Goal: Check status: Check status

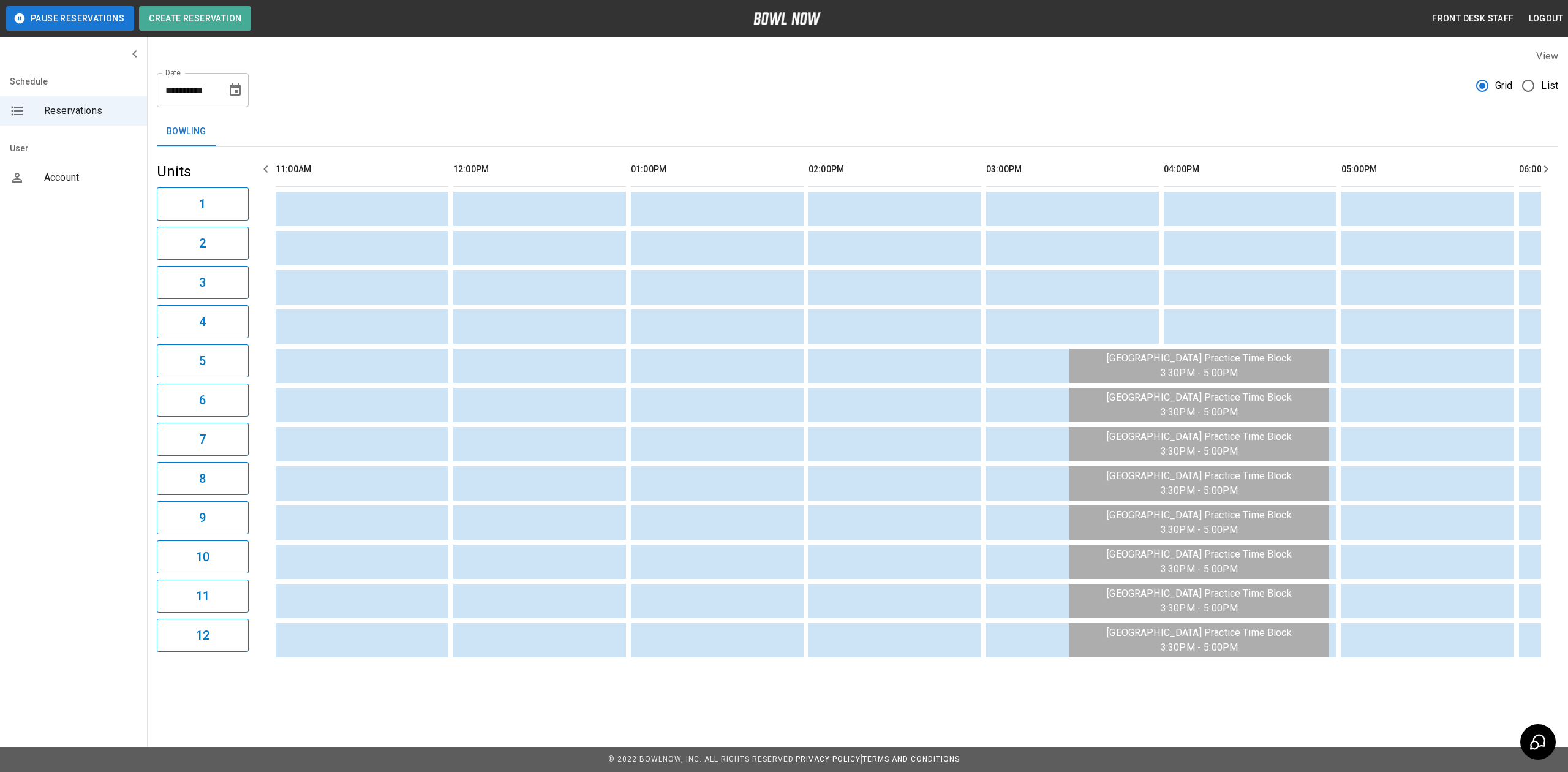
scroll to position [0, 880]
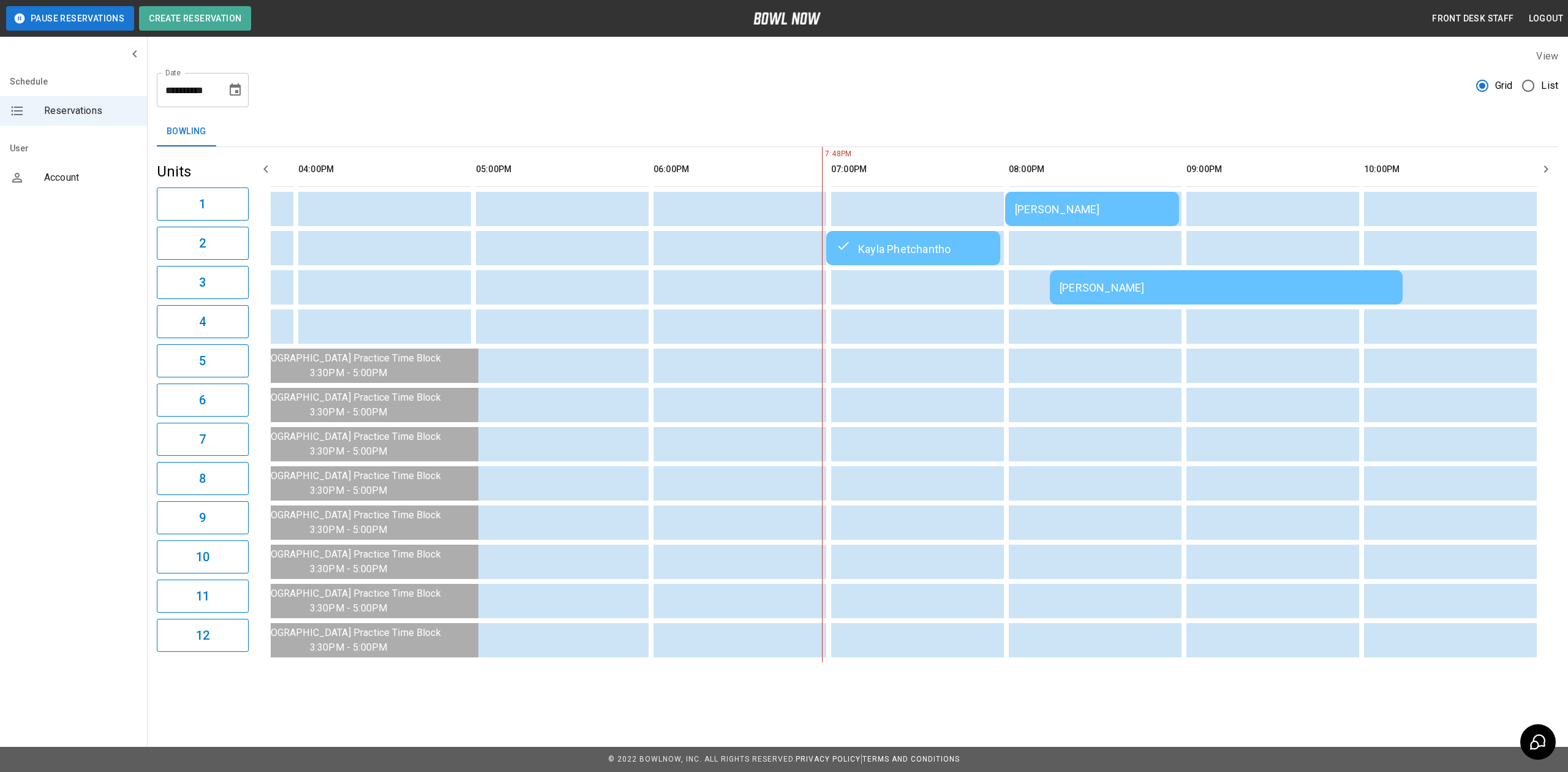
click at [1129, 214] on div "[PERSON_NAME]" at bounding box center [1092, 209] width 154 height 13
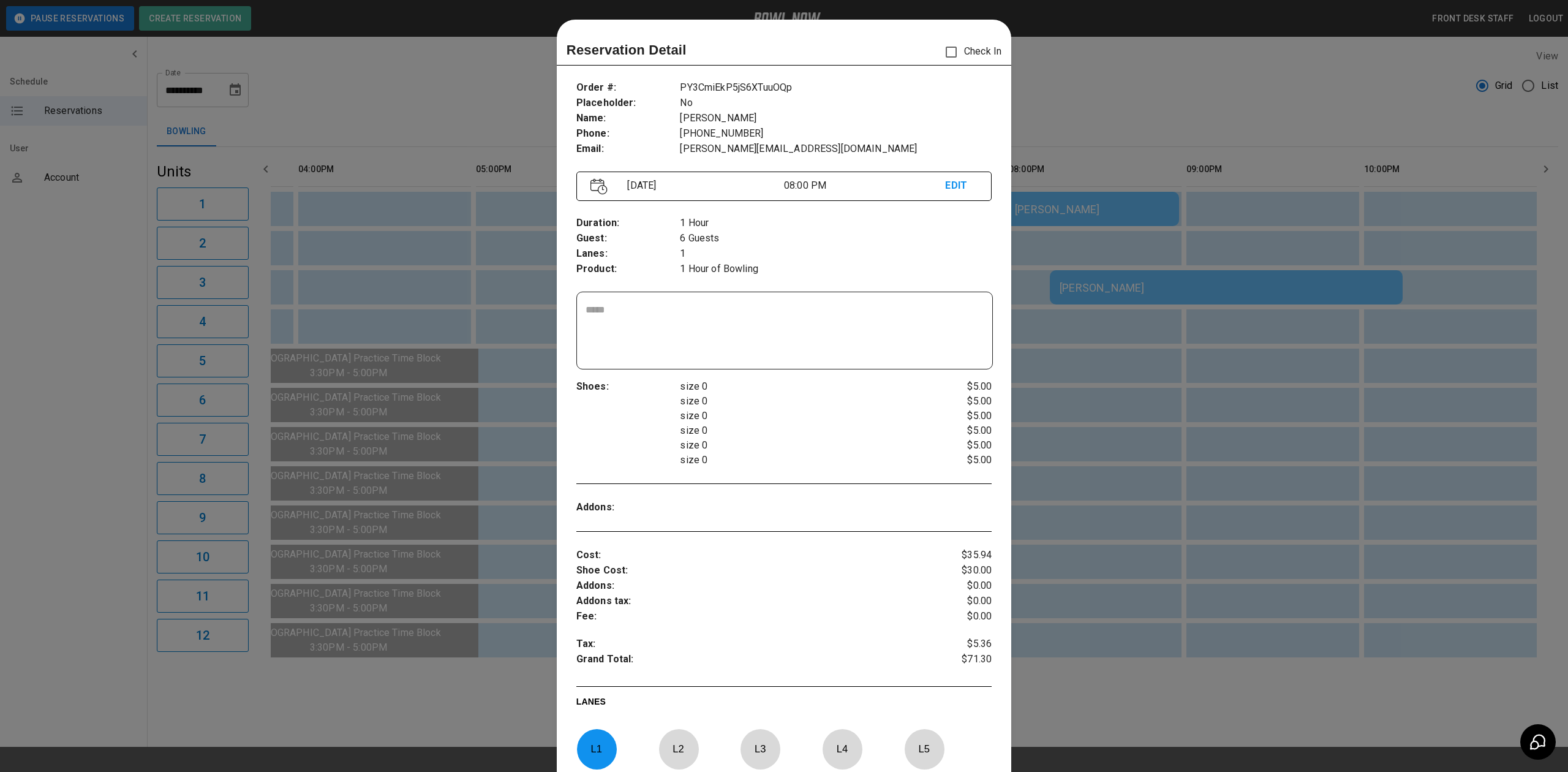
scroll to position [20, 0]
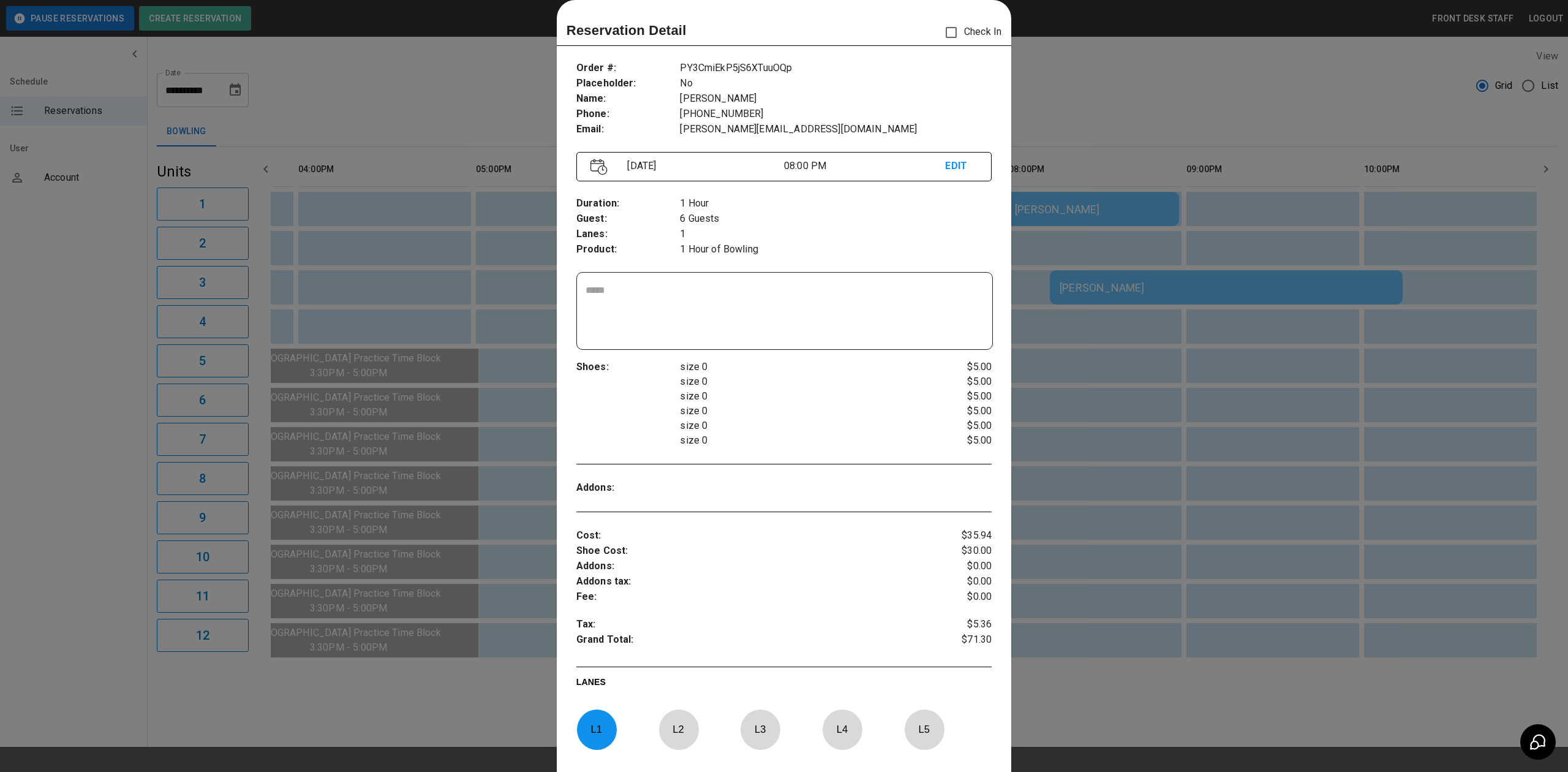
click at [1147, 101] on div at bounding box center [784, 386] width 1568 height 772
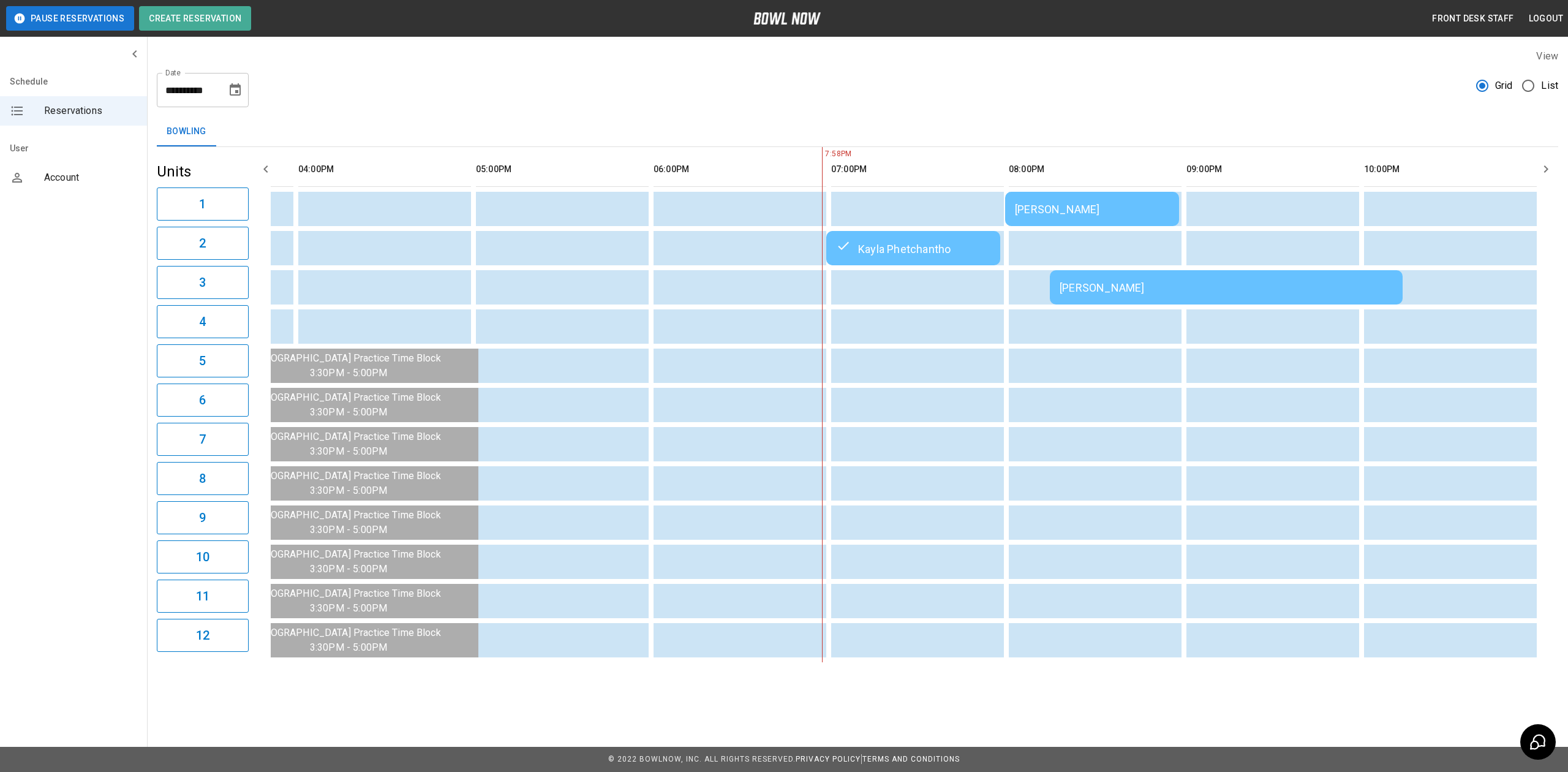
click at [954, 251] on div "Kayla Phetchantho" at bounding box center [913, 248] width 154 height 15
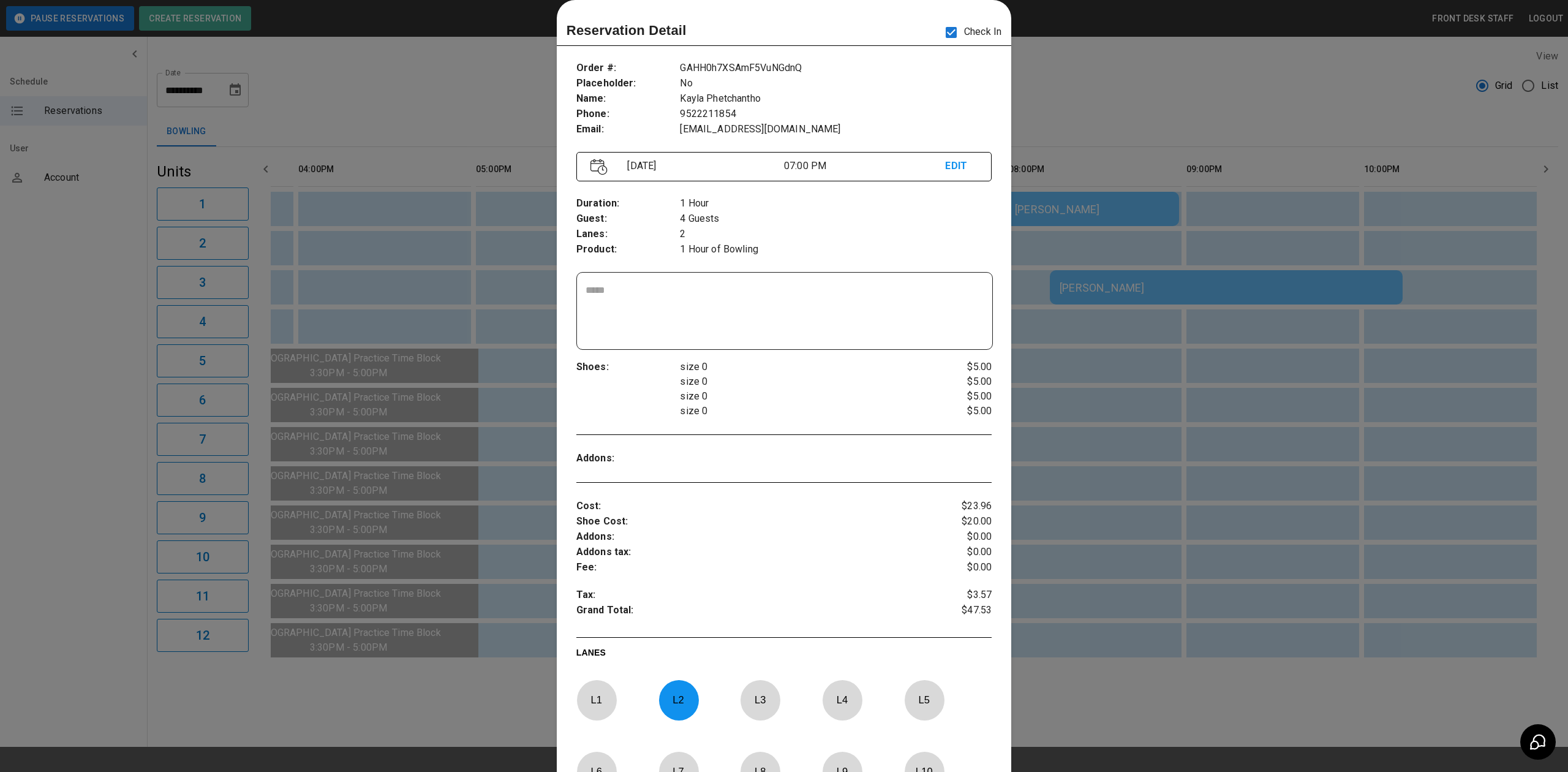
click at [1067, 204] on div at bounding box center [784, 386] width 1568 height 772
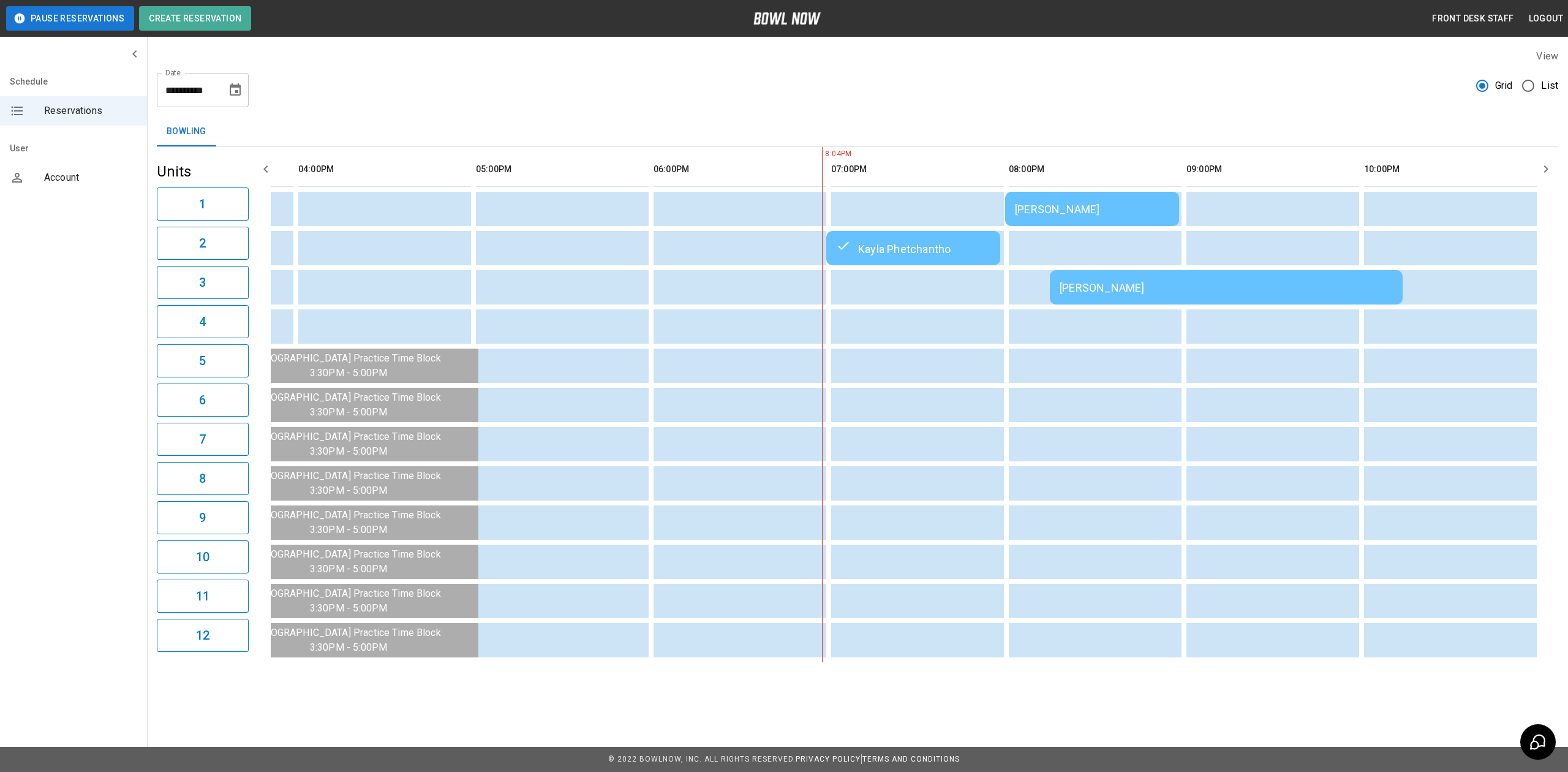
click at [937, 250] on div "Kayla Phetchantho" at bounding box center [913, 248] width 154 height 15
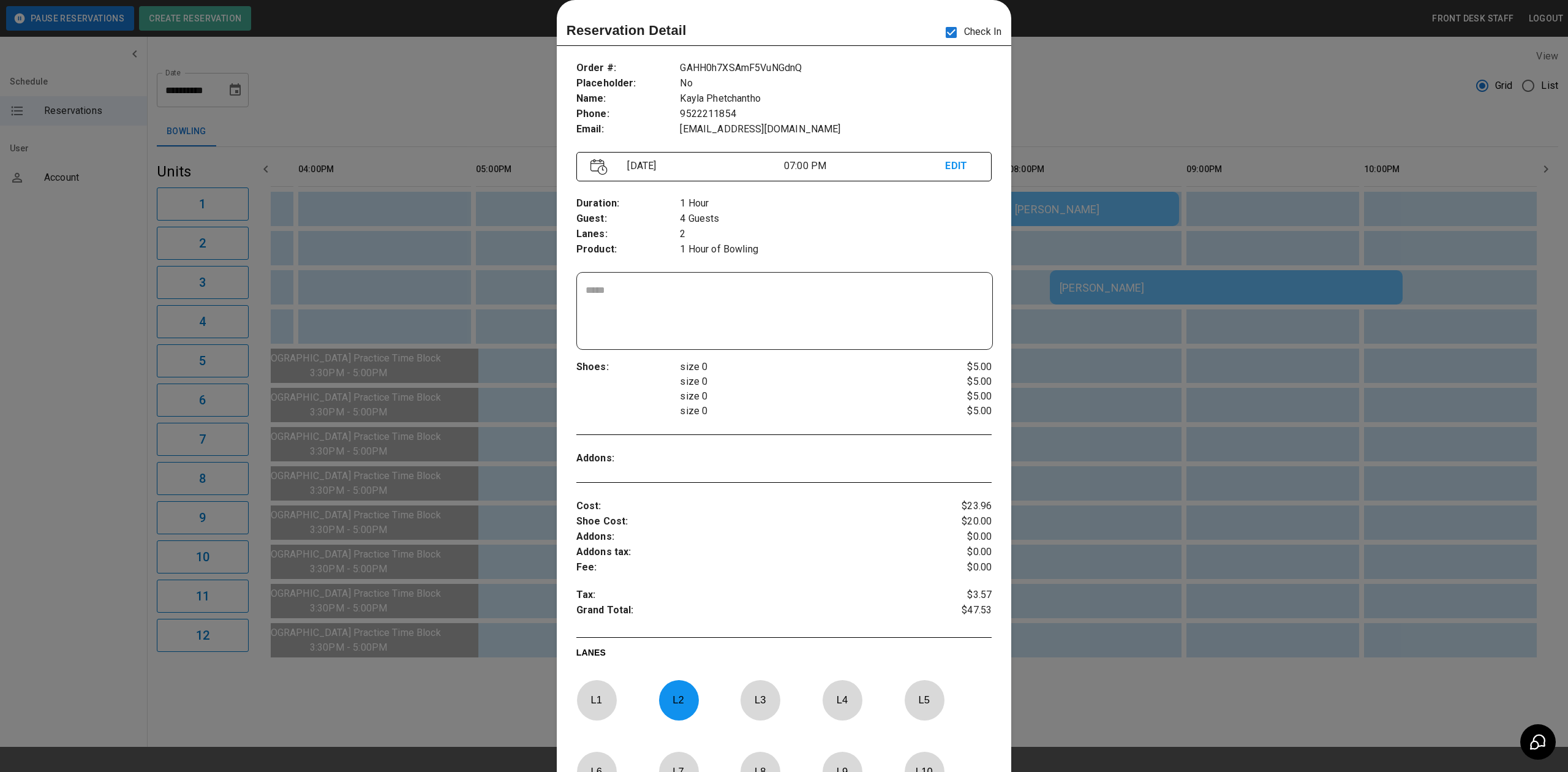
click at [1079, 216] on div at bounding box center [784, 386] width 1568 height 772
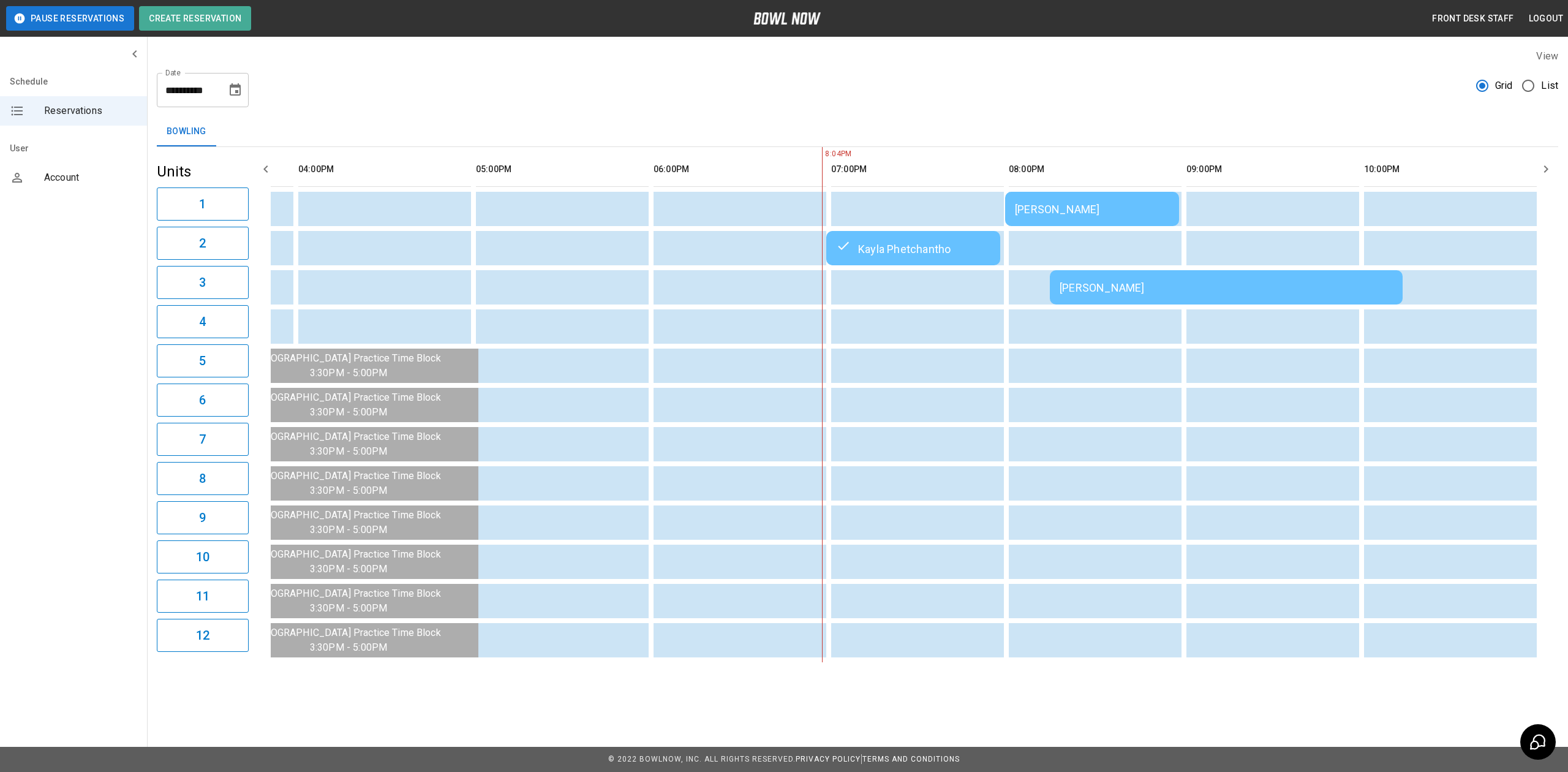
click at [1081, 212] on div "[PERSON_NAME]" at bounding box center [1092, 209] width 154 height 13
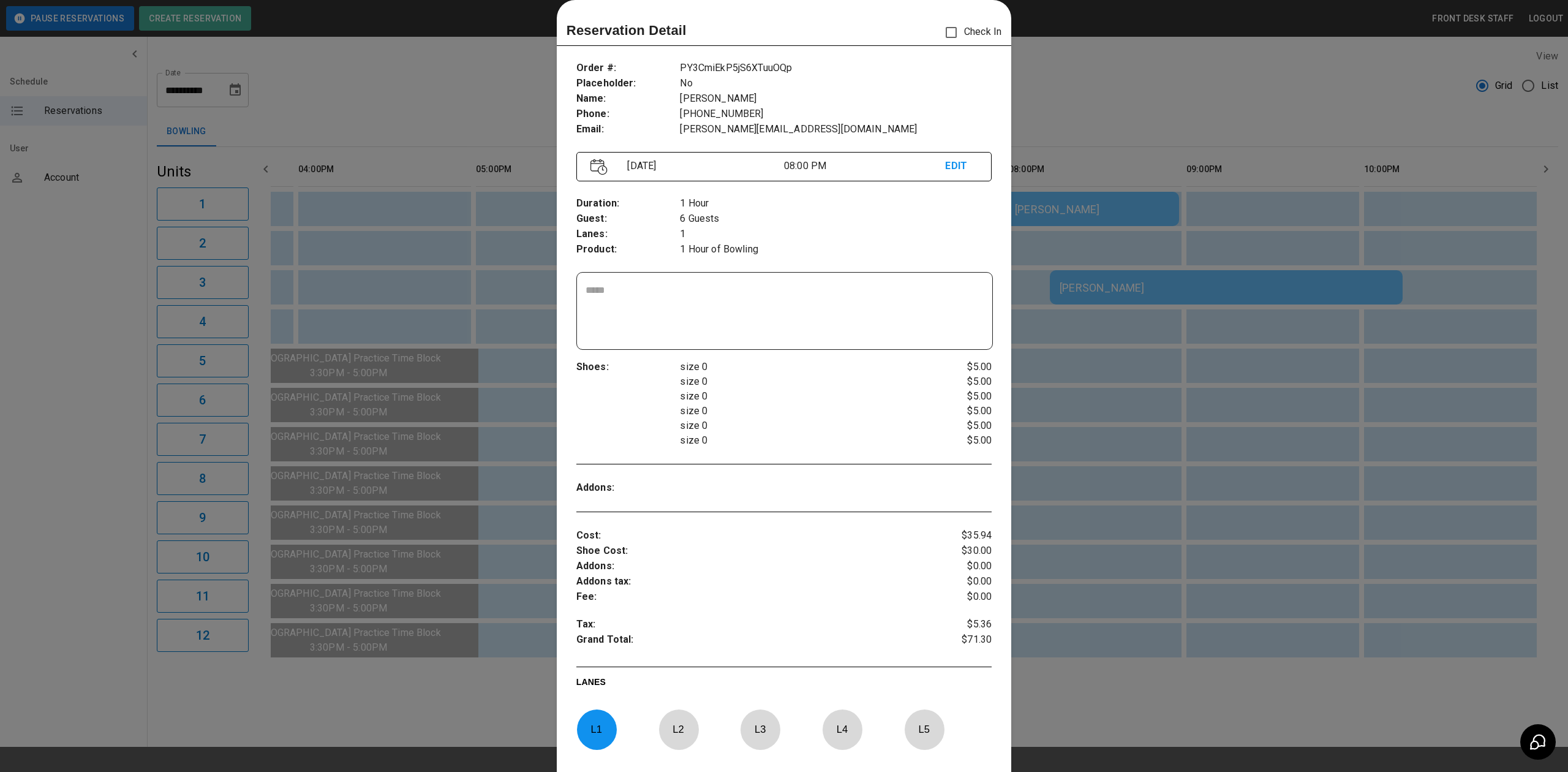
click at [1079, 212] on div at bounding box center [784, 386] width 1568 height 772
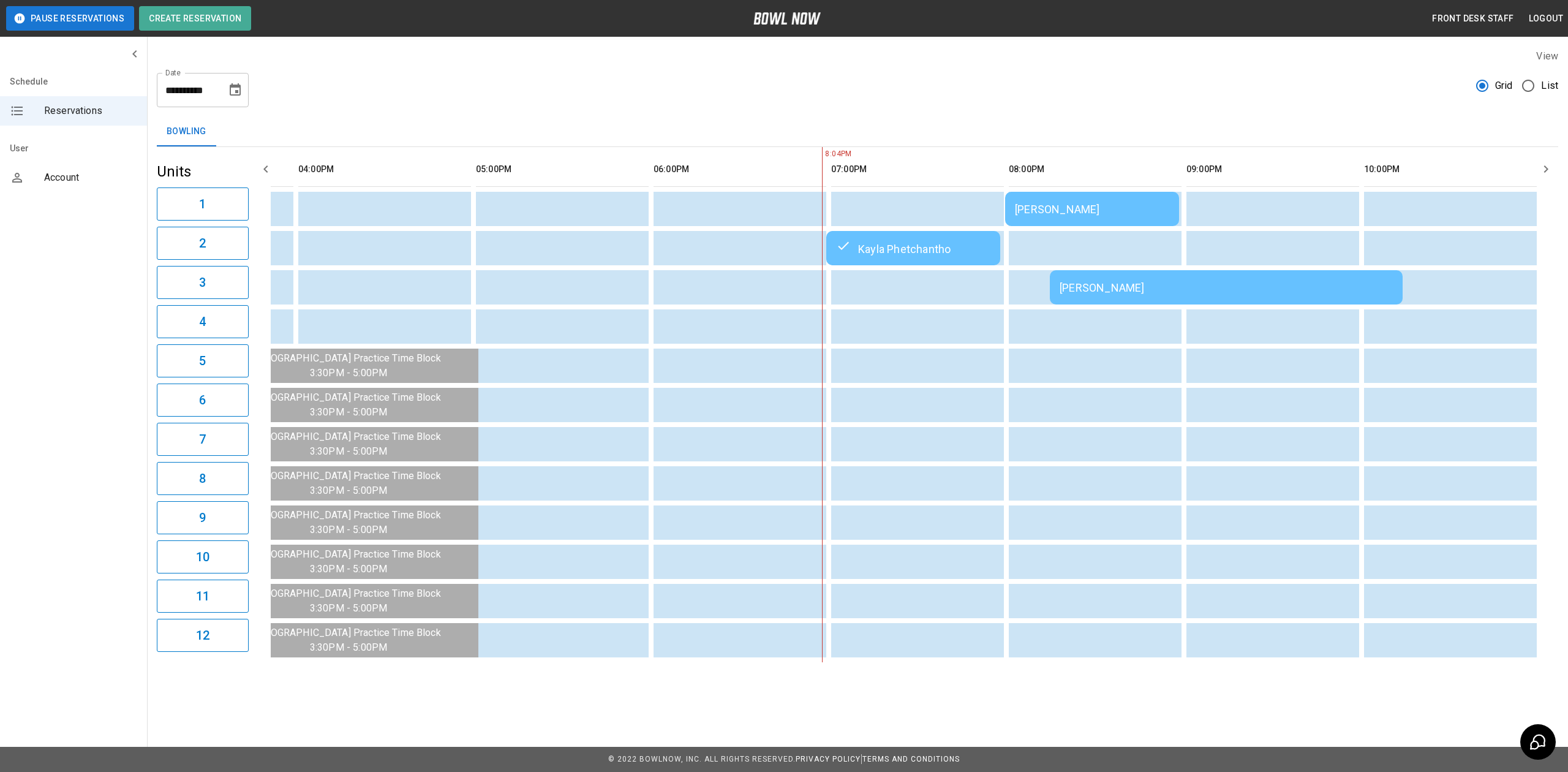
click at [1158, 297] on td "[PERSON_NAME]" at bounding box center [1226, 287] width 353 height 34
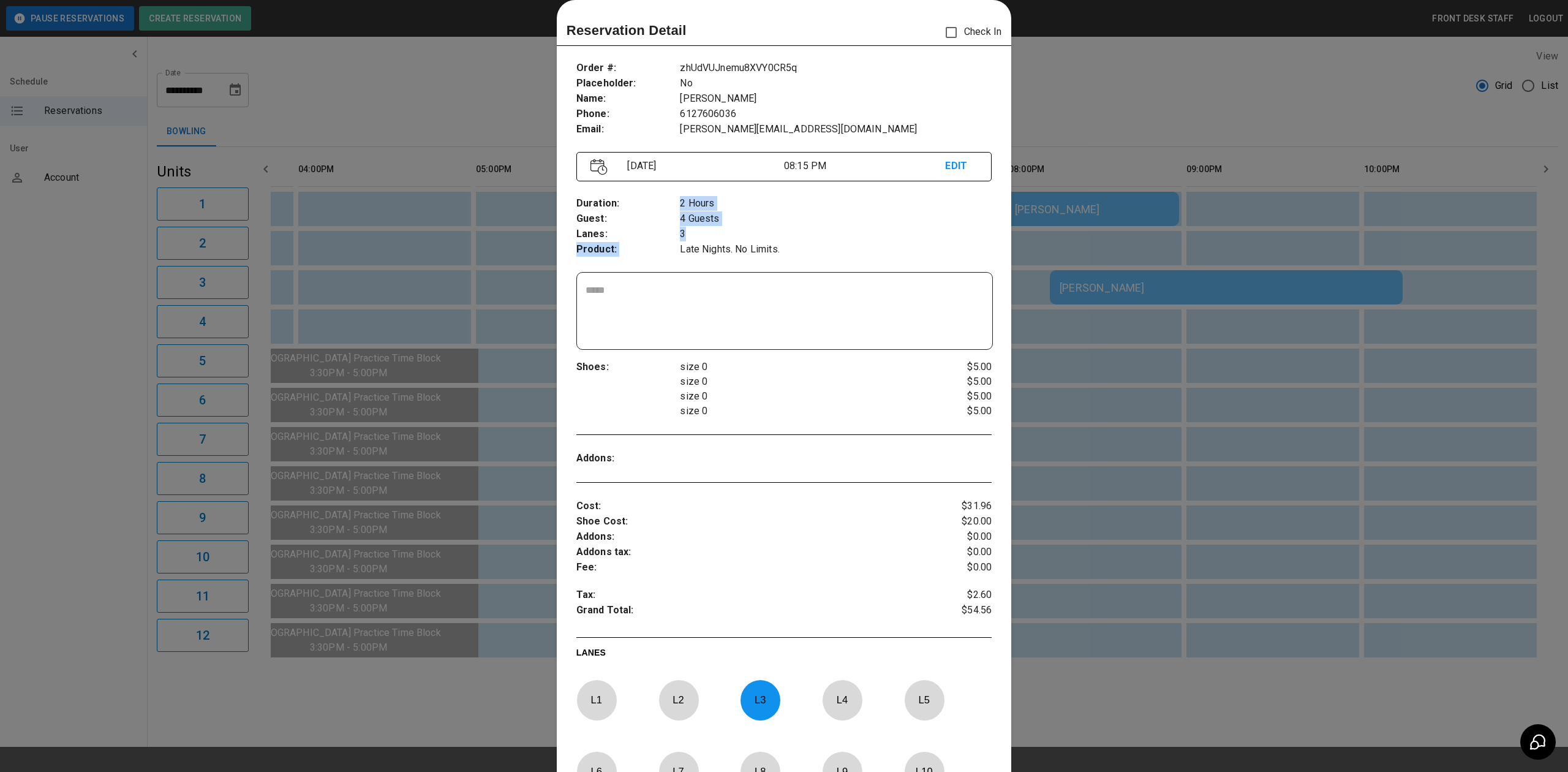
drag, startPoint x: 694, startPoint y: 228, endPoint x: 671, endPoint y: 235, distance: 24.0
click at [671, 235] on div "Duration : Guest : Lanes : Product : 2 Hours 4 Guests 3 Late Nights. No Limits." at bounding box center [784, 227] width 416 height 81
click at [878, 283] on div "​" at bounding box center [784, 311] width 416 height 77
click at [1130, 224] on div at bounding box center [784, 386] width 1568 height 772
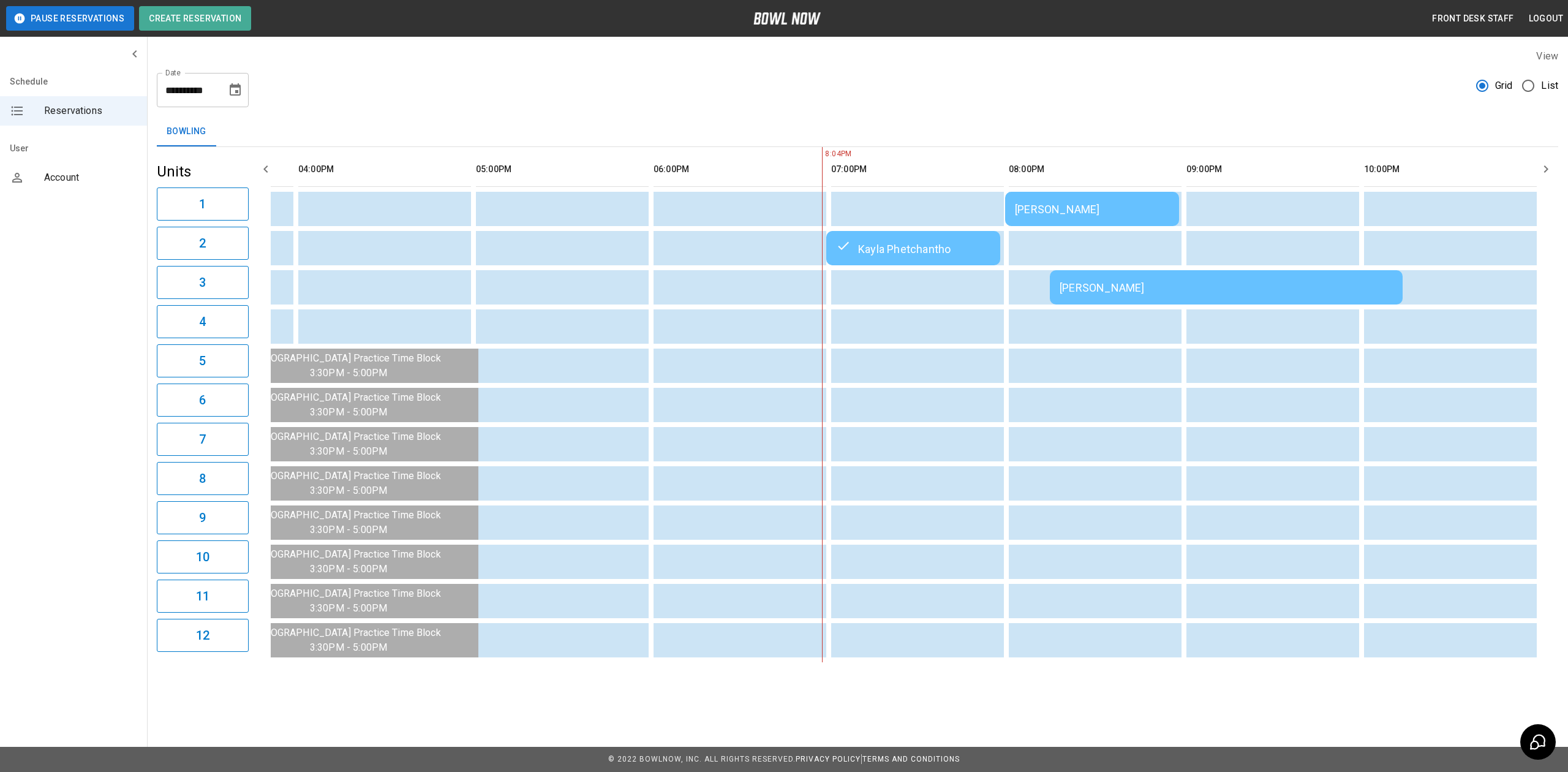
click at [1261, 276] on td "[PERSON_NAME]" at bounding box center [1226, 287] width 353 height 34
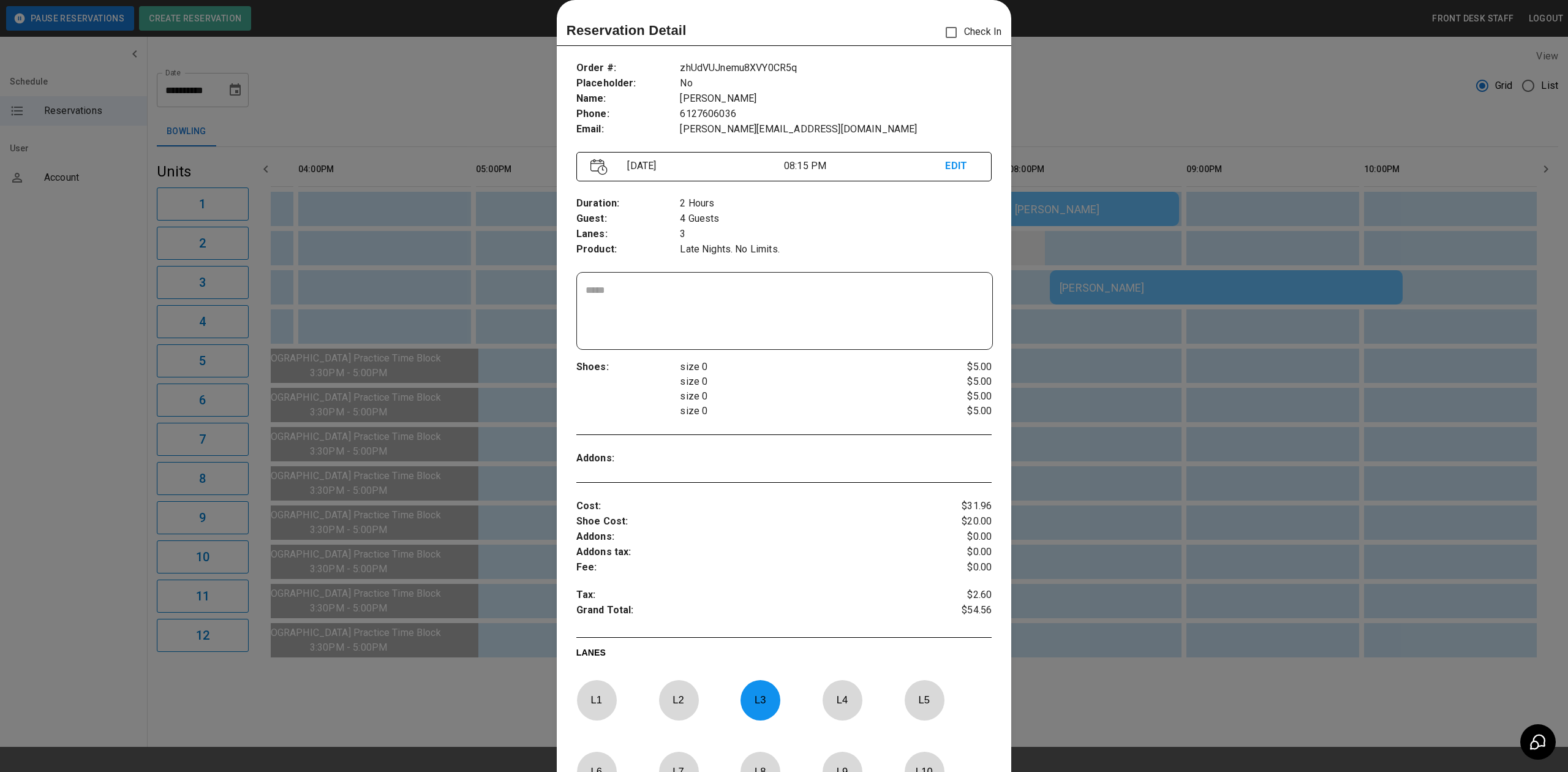
click at [1045, 228] on div at bounding box center [784, 386] width 1568 height 772
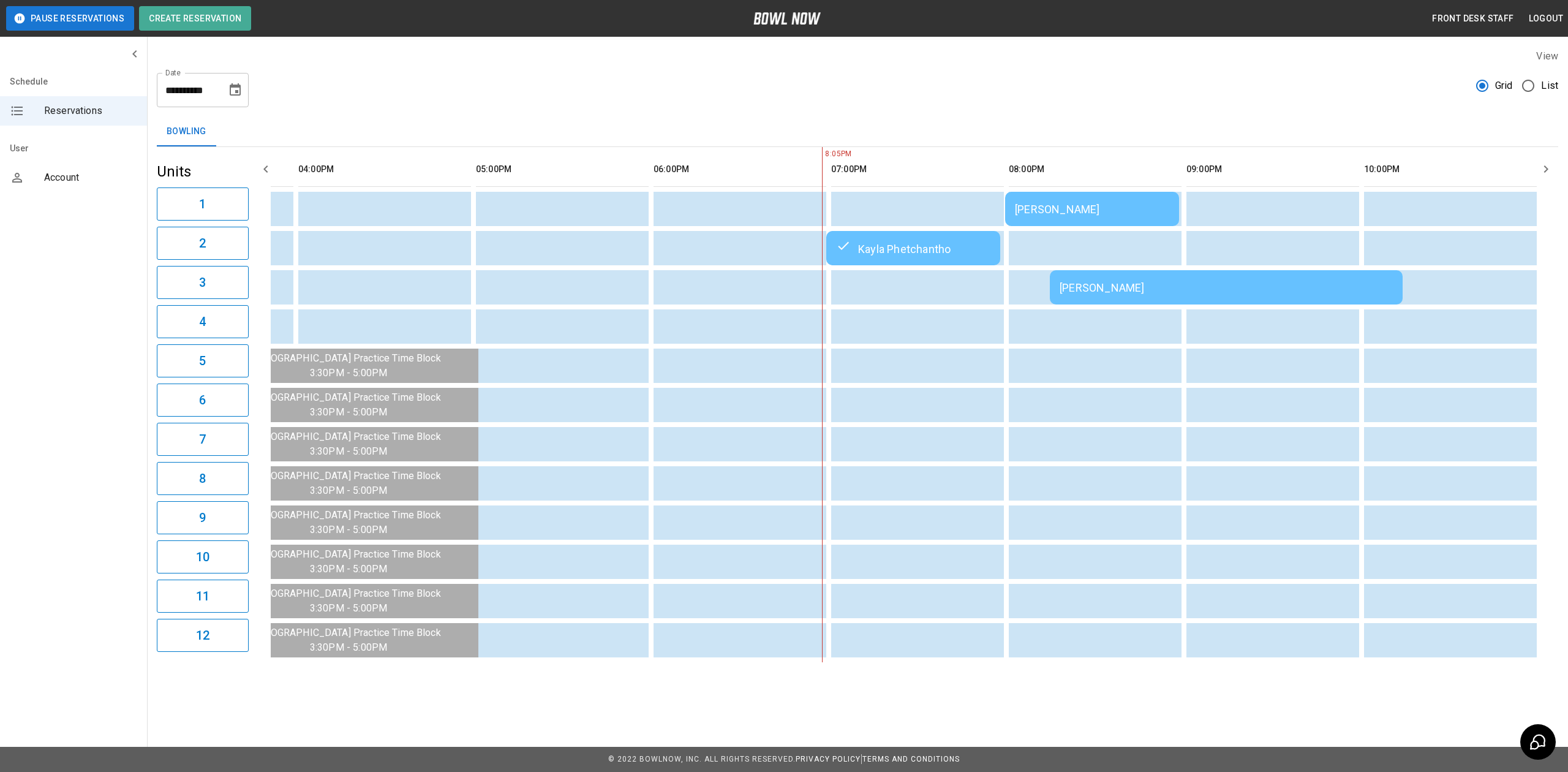
click at [1059, 275] on td "[PERSON_NAME]" at bounding box center [1226, 287] width 353 height 34
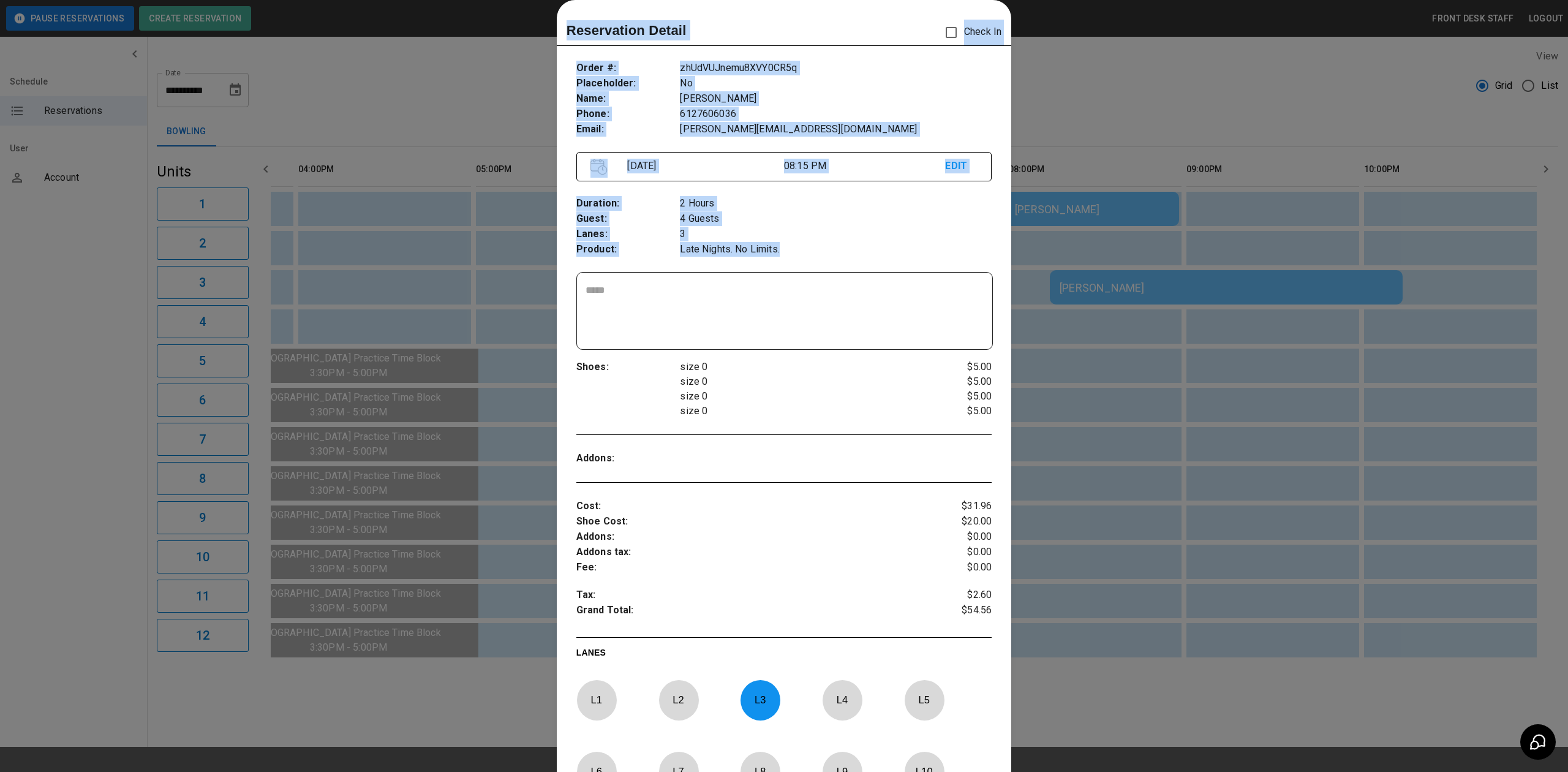
drag, startPoint x: 988, startPoint y: 257, endPoint x: 972, endPoint y: 226, distance: 34.9
click at [980, 227] on div "Reservation Detail Check In Order # : Placeholder : Name : Phone : Email : zhUd…" at bounding box center [784, 386] width 1568 height 772
click at [1027, 235] on div at bounding box center [784, 386] width 1568 height 772
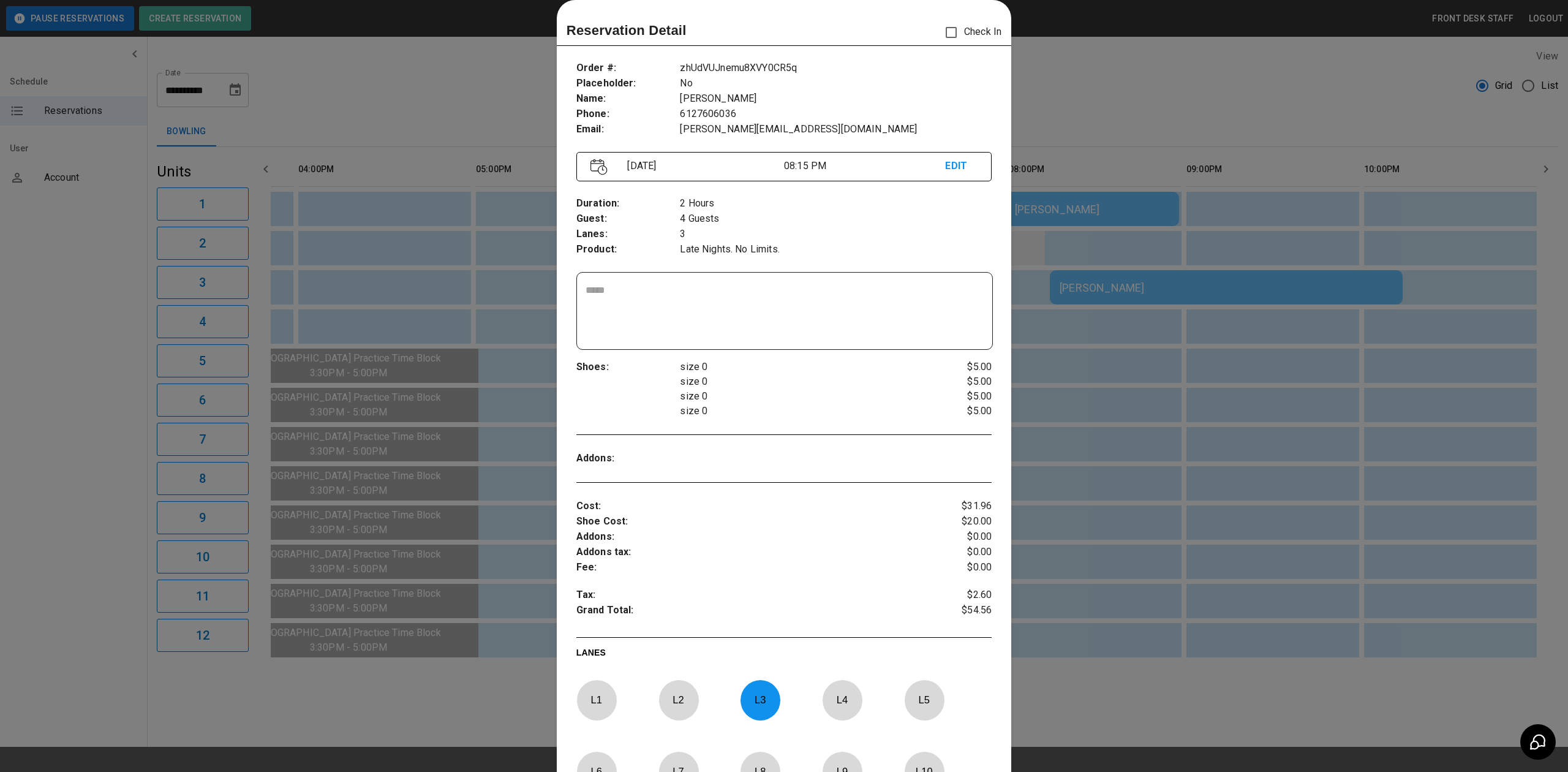
click at [1027, 233] on td "sticky table" at bounding box center [1025, 248] width 40 height 34
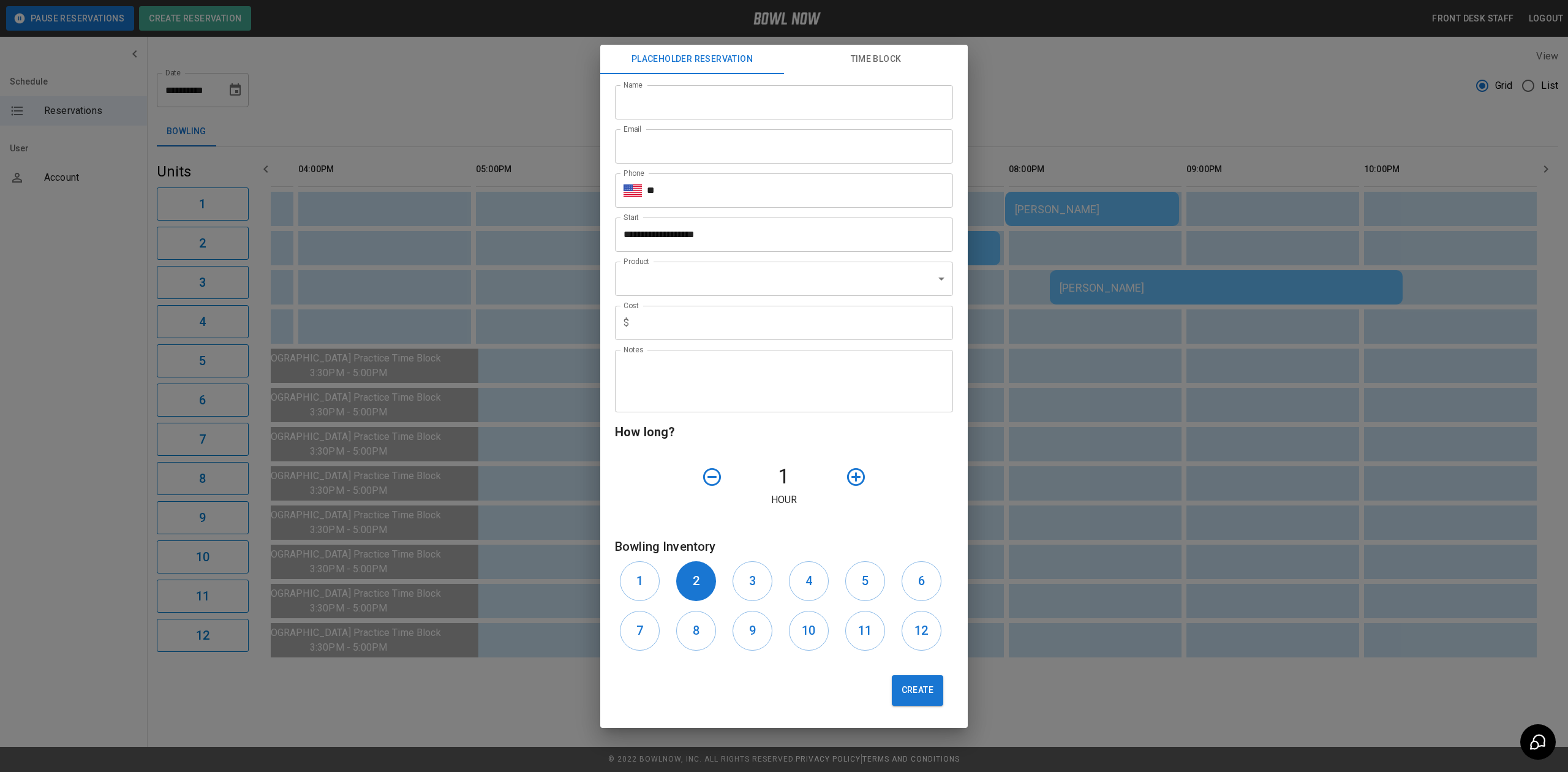
click at [1023, 243] on div "**********" at bounding box center [784, 386] width 1568 height 772
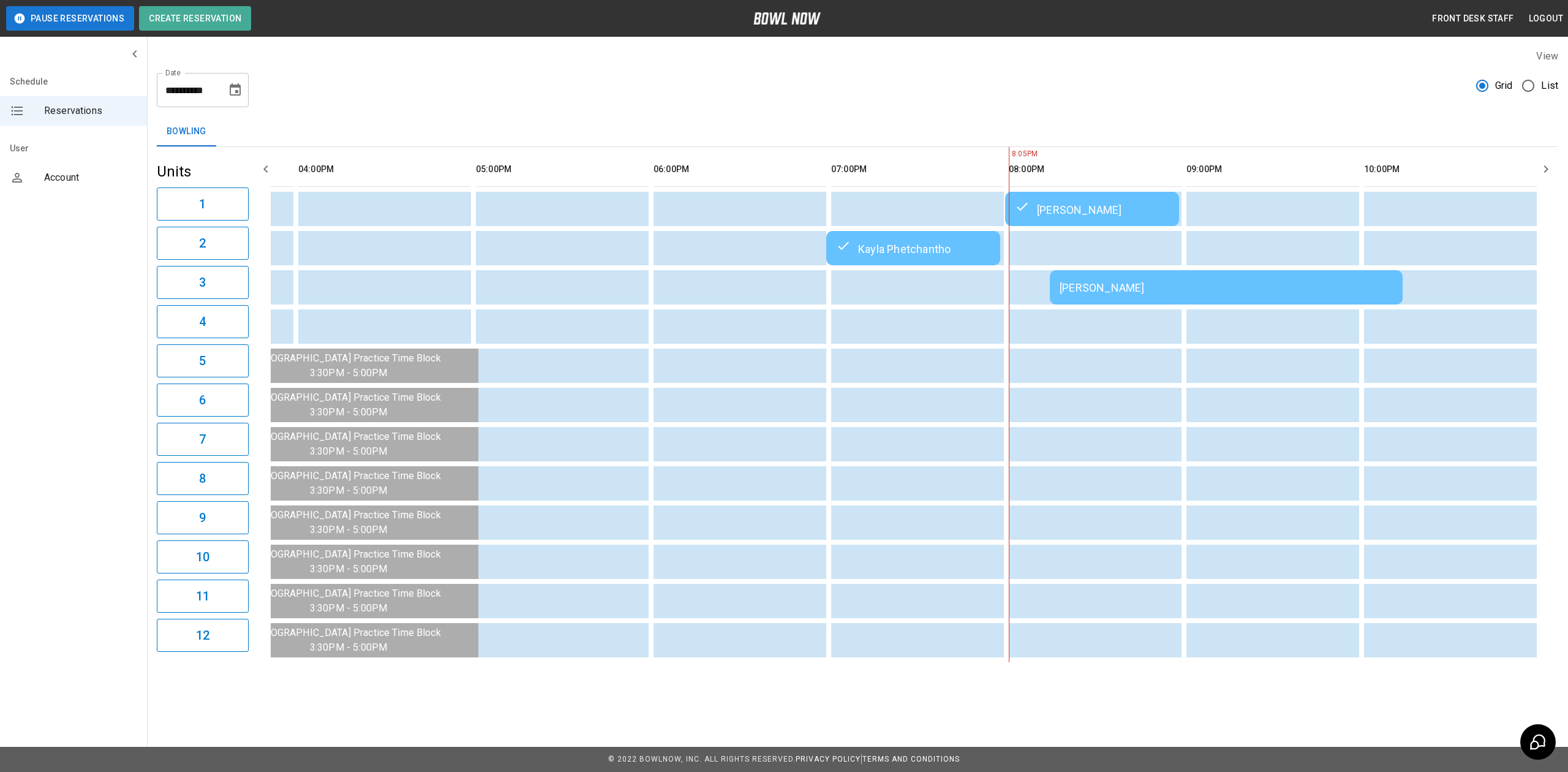
click at [1215, 298] on td "[PERSON_NAME]" at bounding box center [1226, 287] width 353 height 34
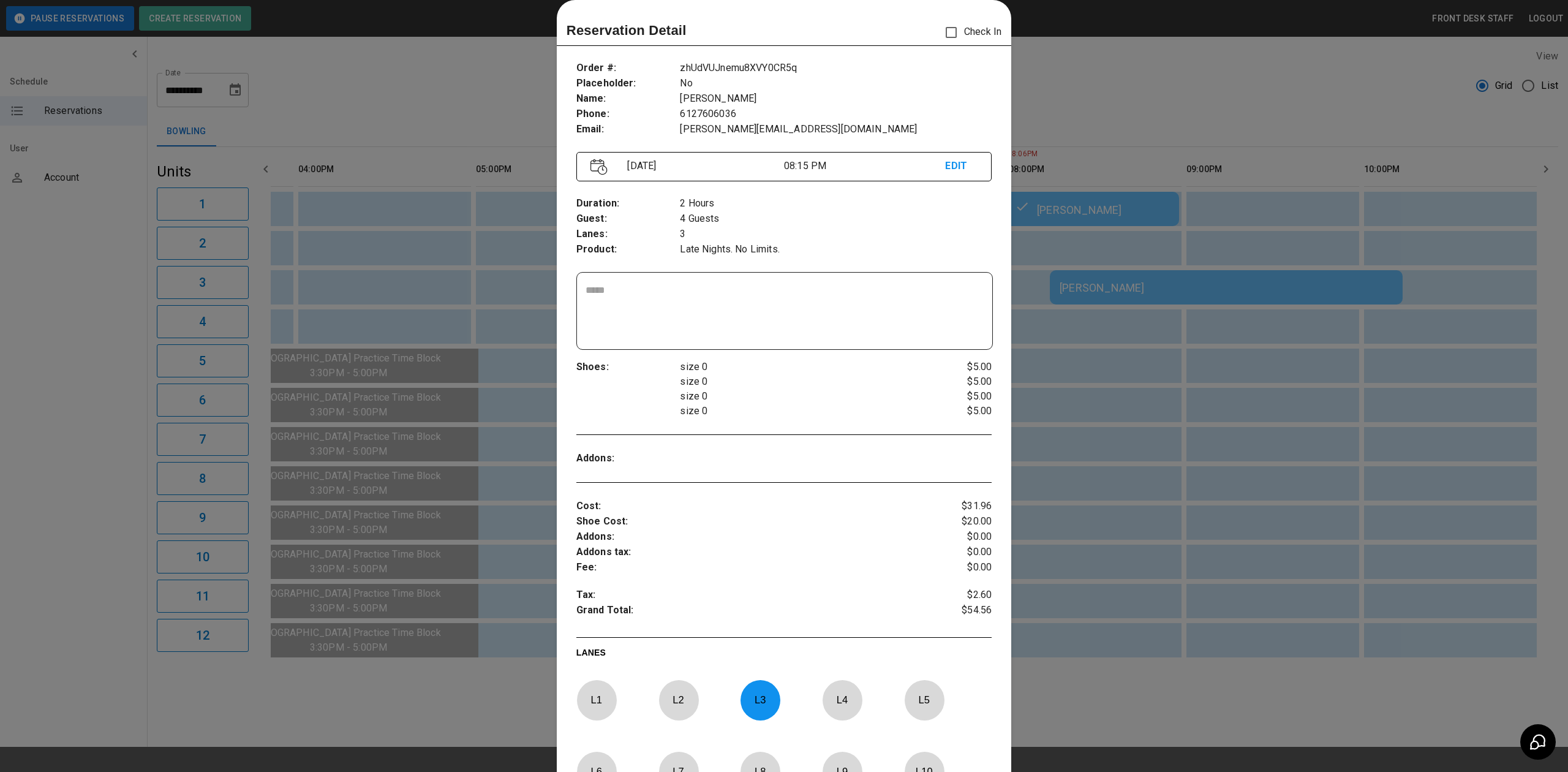
click at [1233, 261] on div at bounding box center [784, 386] width 1568 height 772
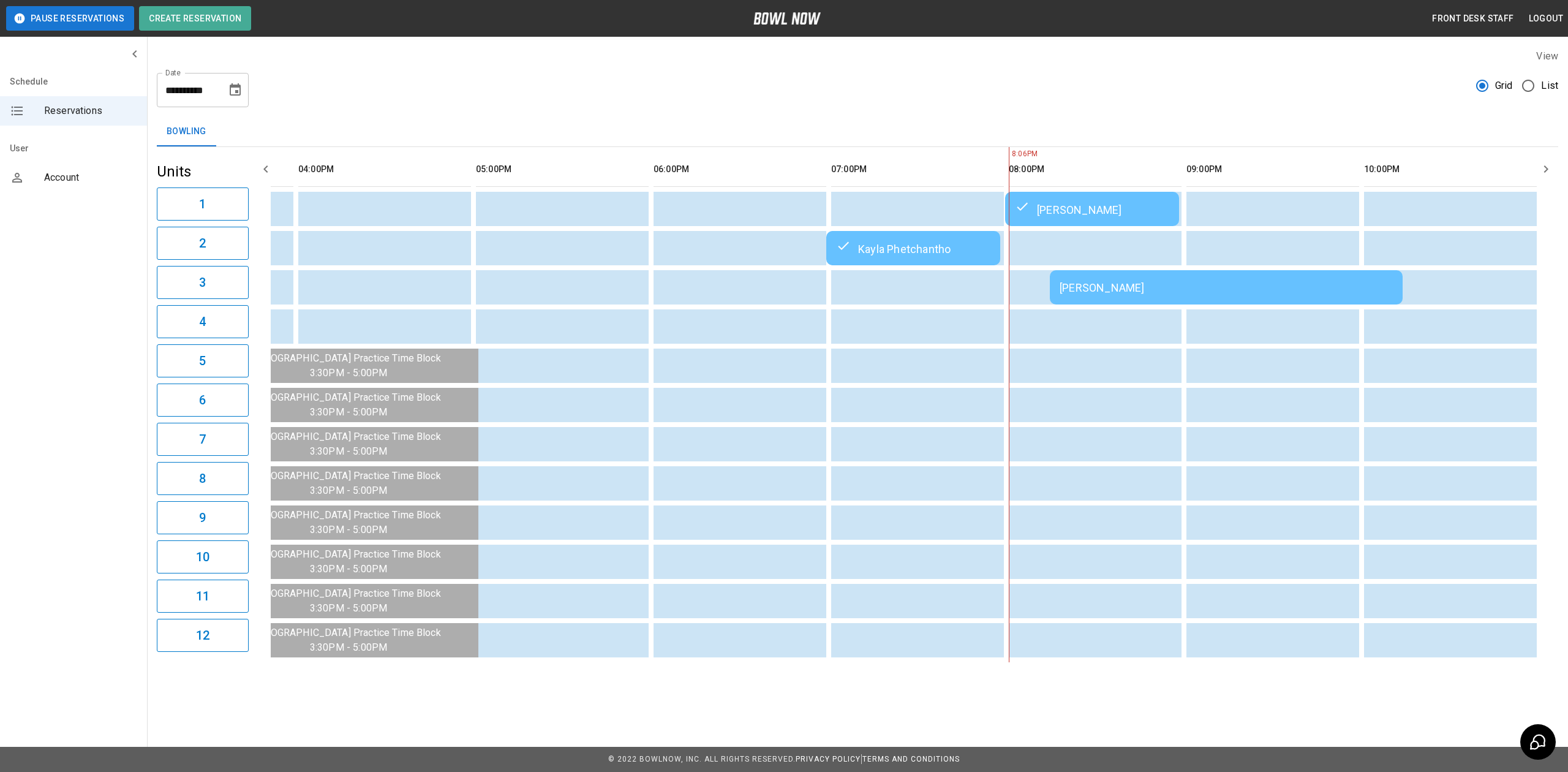
click at [1089, 277] on td "[PERSON_NAME]" at bounding box center [1226, 287] width 353 height 34
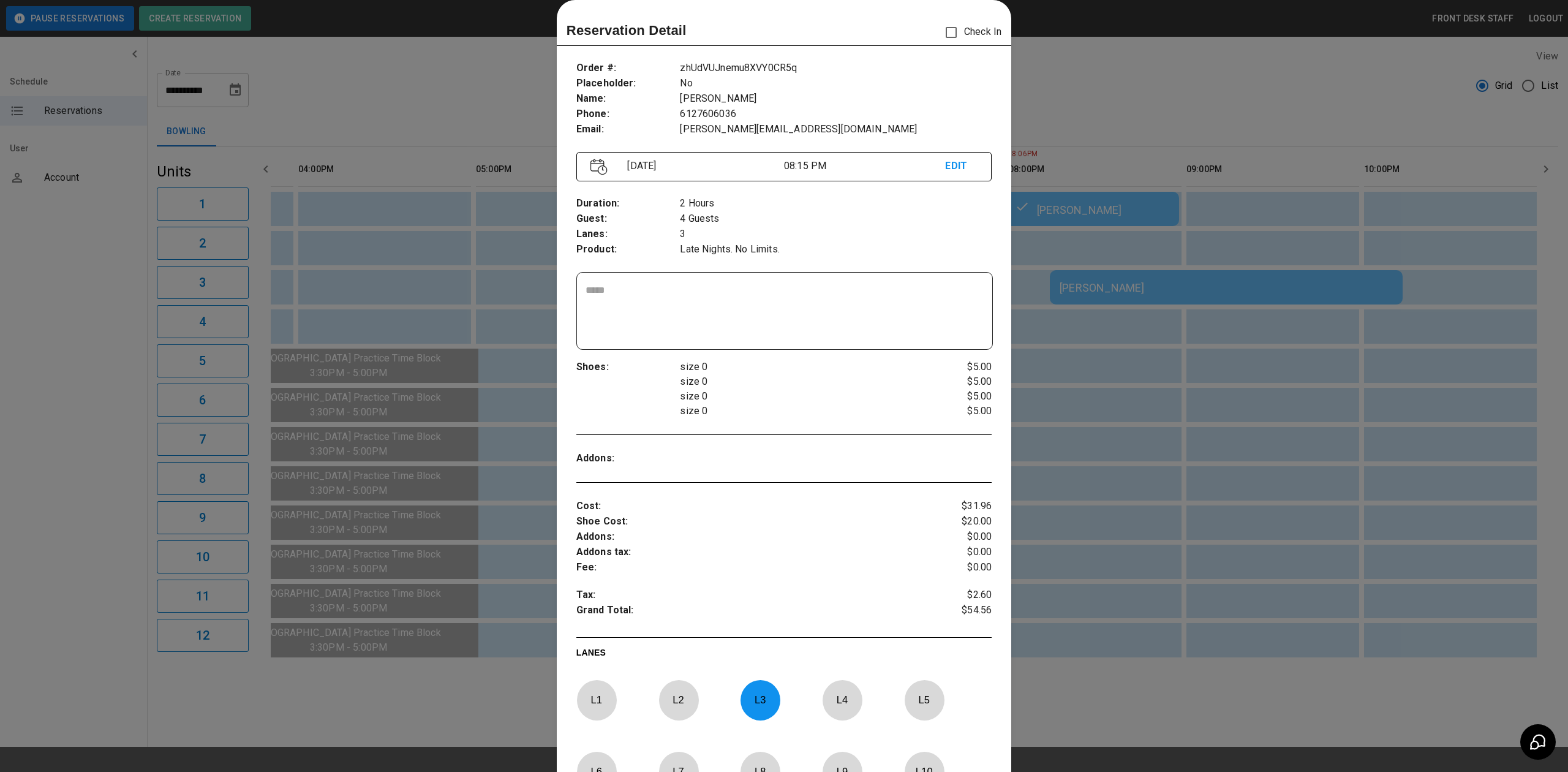
click at [1090, 285] on div at bounding box center [784, 386] width 1568 height 772
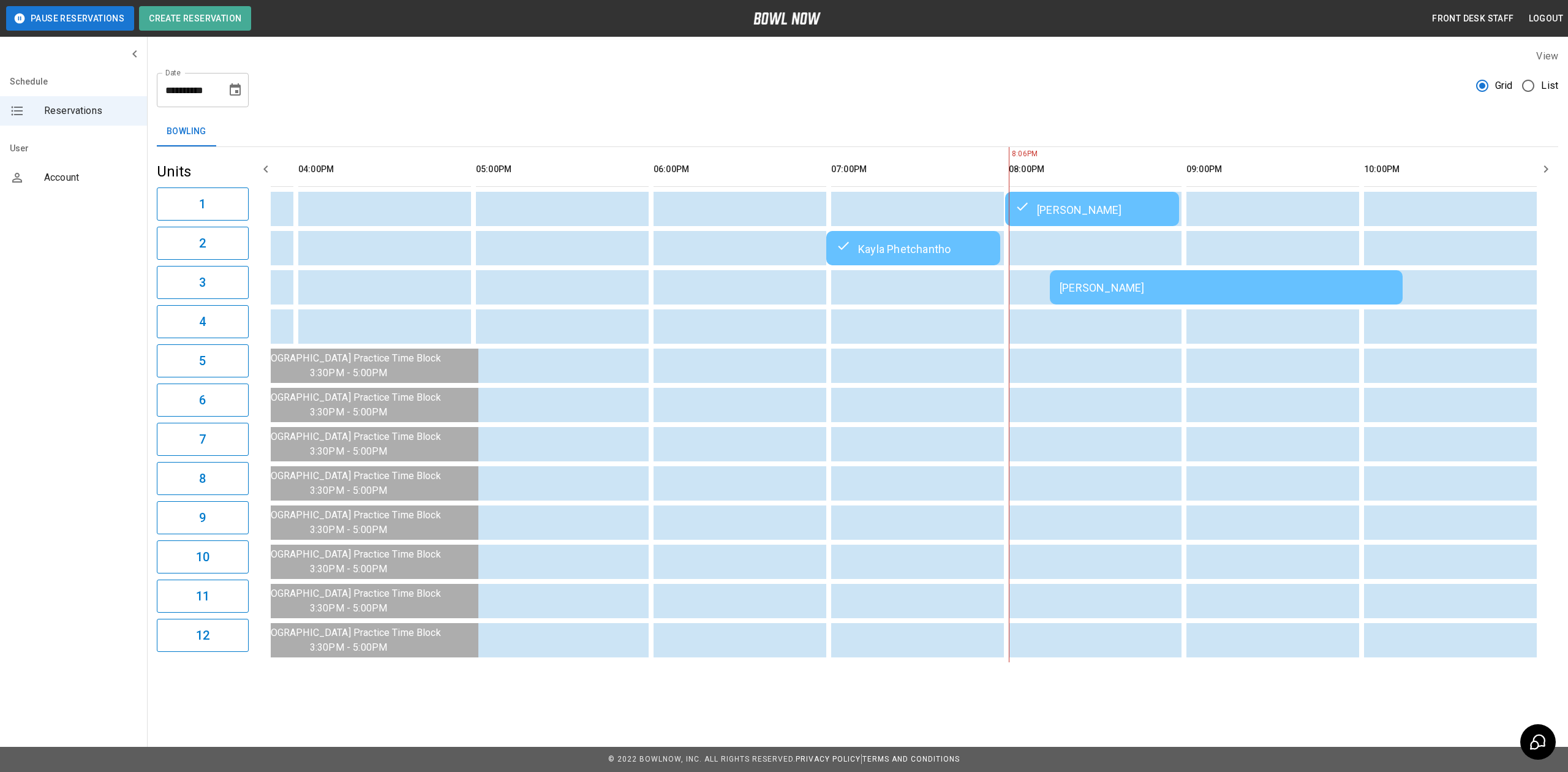
click at [1054, 202] on div "[PERSON_NAME]" at bounding box center [1092, 209] width 154 height 15
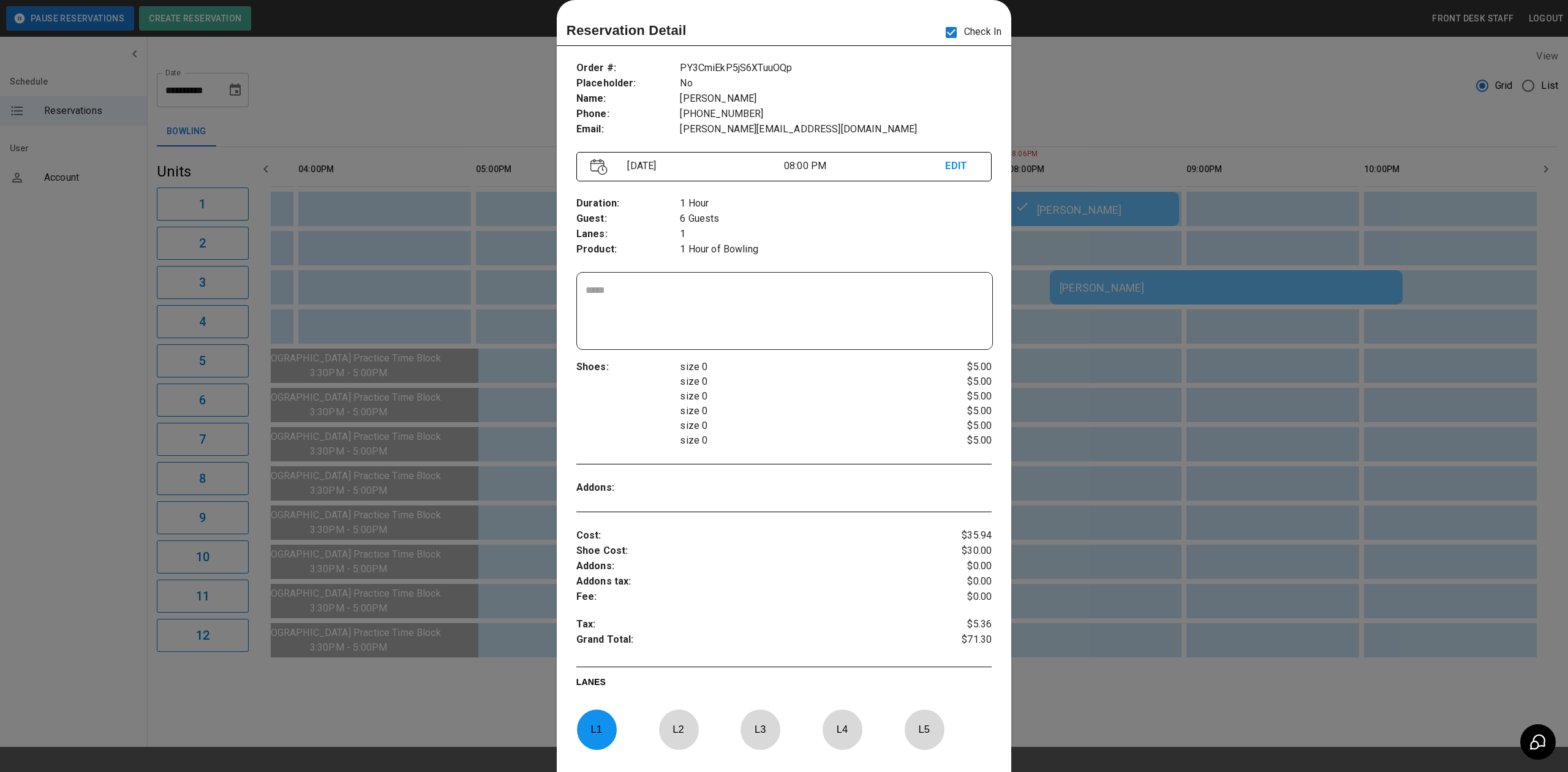
click at [1054, 202] on div at bounding box center [784, 386] width 1568 height 772
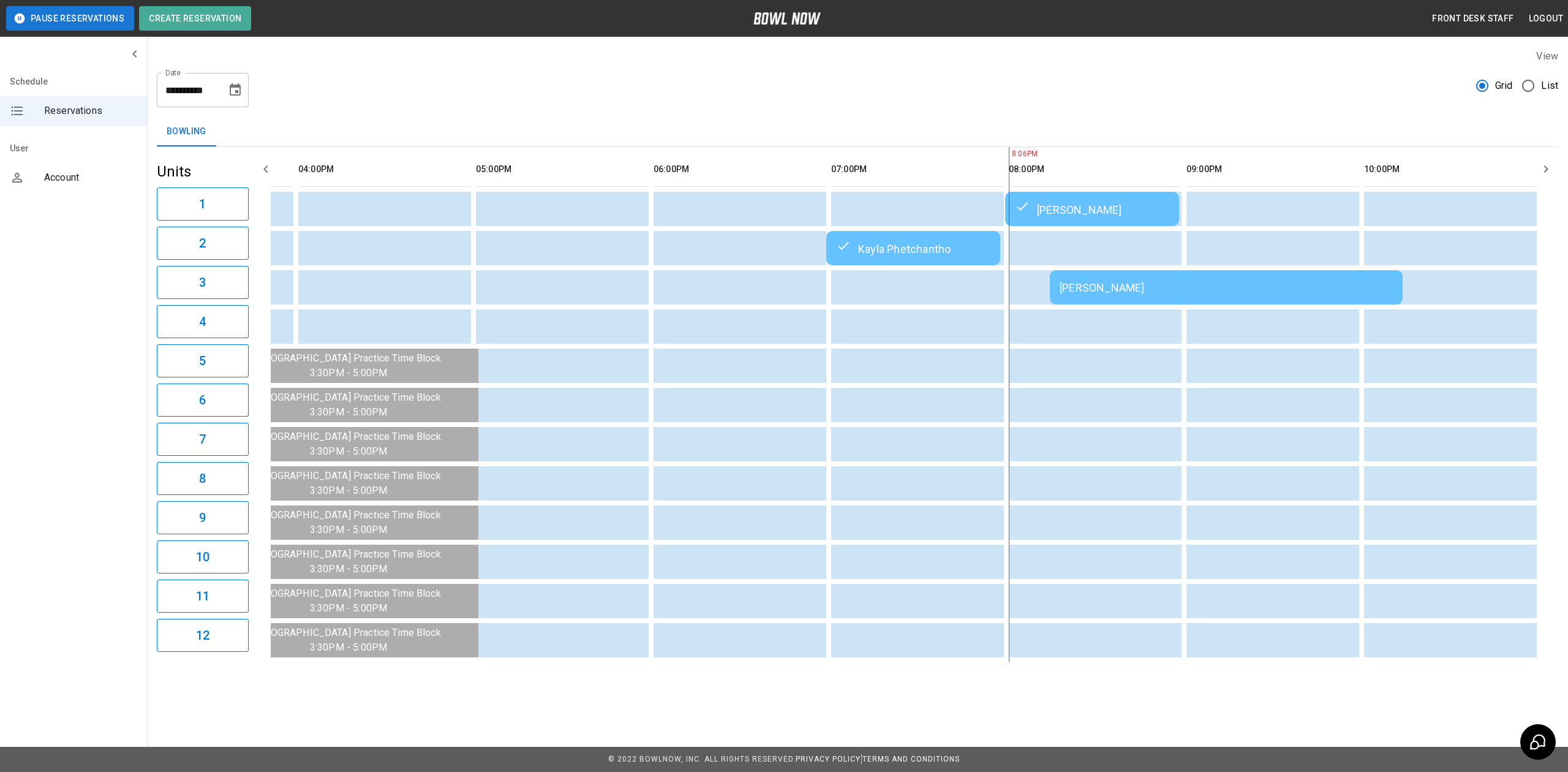
click at [1066, 286] on div "[PERSON_NAME]" at bounding box center [1226, 288] width 333 height 13
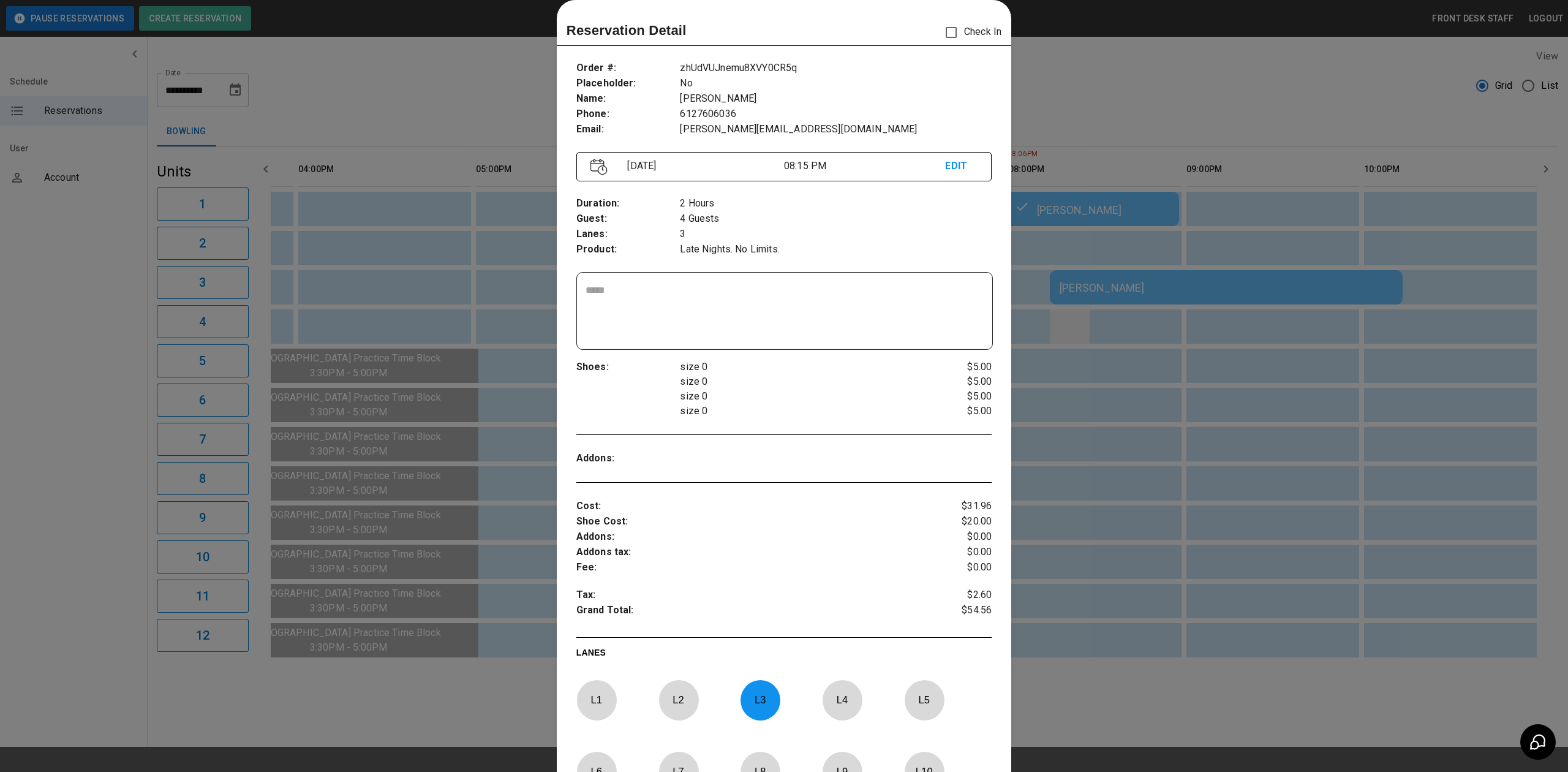
click at [1088, 326] on div at bounding box center [784, 386] width 1568 height 772
